Goal: Information Seeking & Learning: Find specific page/section

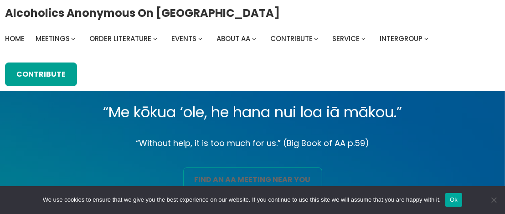
click at [217, 177] on link "find an aa meeting near you" at bounding box center [252, 179] width 139 height 24
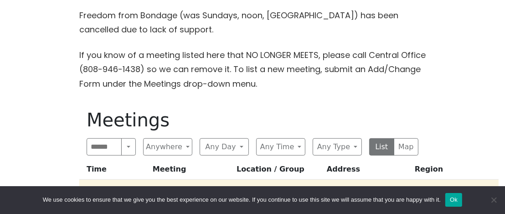
scroll to position [365, 0]
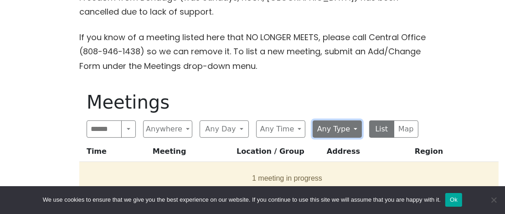
click at [356, 128] on button "Any Type" at bounding box center [337, 128] width 49 height 17
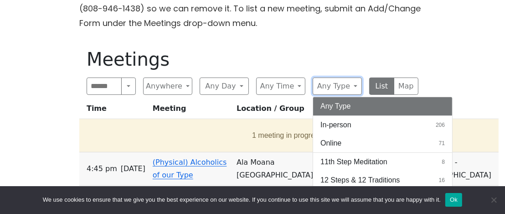
scroll to position [426, 0]
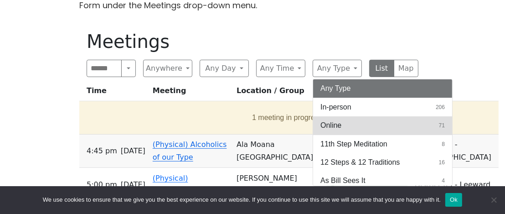
click at [377, 130] on button "Online 71" at bounding box center [382, 125] width 139 height 18
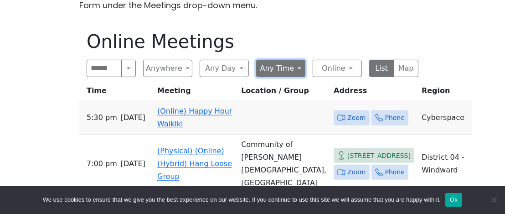
click at [298, 68] on button "Any Time" at bounding box center [280, 68] width 49 height 17
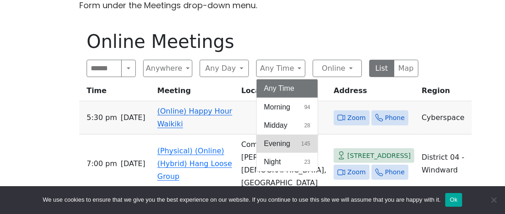
click at [302, 144] on span "145" at bounding box center [306, 144] width 9 height 8
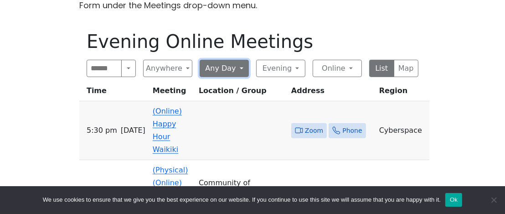
click at [240, 66] on button "Any Day" at bounding box center [224, 68] width 49 height 17
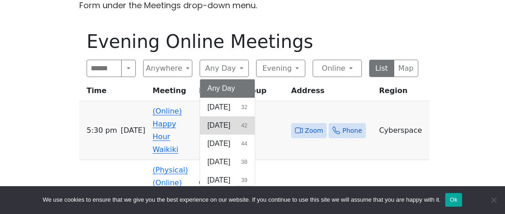
click at [238, 125] on button "[DATE] 42" at bounding box center [227, 125] width 55 height 18
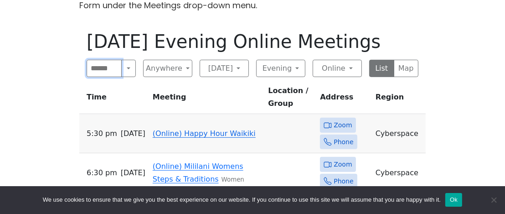
click at [113, 71] on input "Search" at bounding box center [104, 68] width 35 height 17
click at [128, 69] on button "Search" at bounding box center [128, 68] width 15 height 17
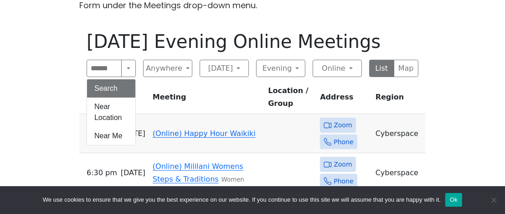
click at [128, 86] on button "Search" at bounding box center [111, 88] width 48 height 18
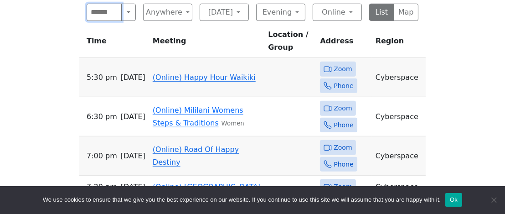
scroll to position [547, 0]
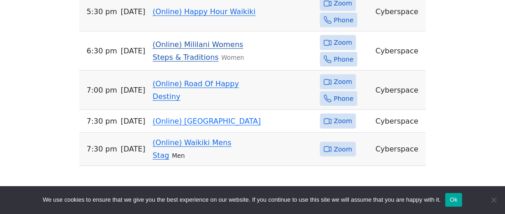
click at [332, 41] on icon at bounding box center [328, 43] width 8 height 8
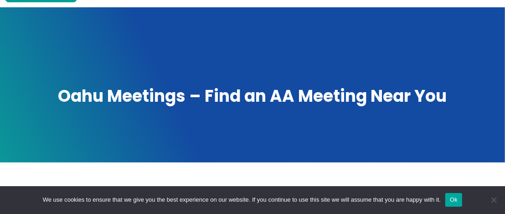
scroll to position [23, 0]
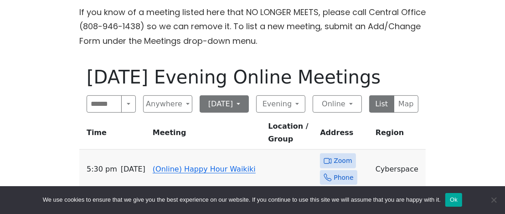
scroll to position [365, 0]
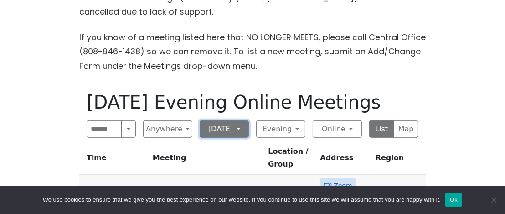
click at [240, 128] on button "[DATE]" at bounding box center [224, 128] width 49 height 17
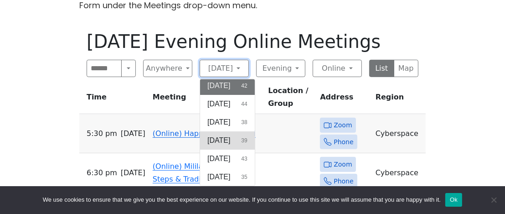
scroll to position [486, 0]
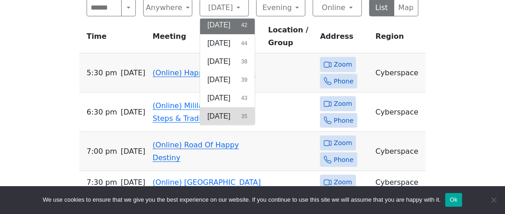
click at [230, 117] on span "[DATE]" at bounding box center [219, 116] width 23 height 11
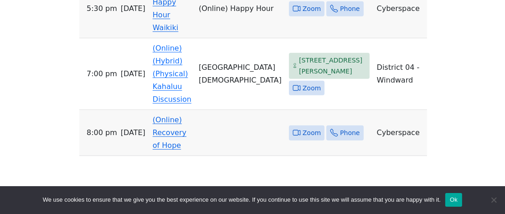
scroll to position [486, 0]
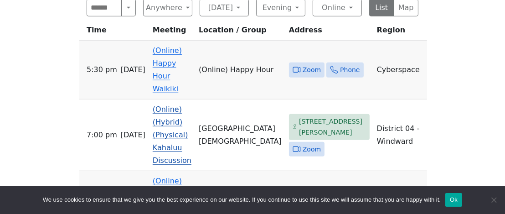
click at [301, 146] on icon at bounding box center [299, 148] width 2 height 5
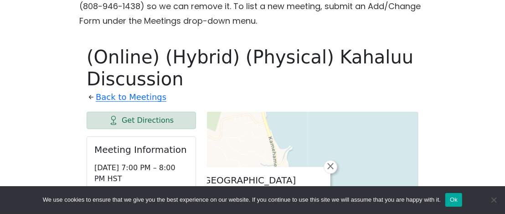
scroll to position [388, 0]
